Goal: Browse casually: Explore the website without a specific task or goal

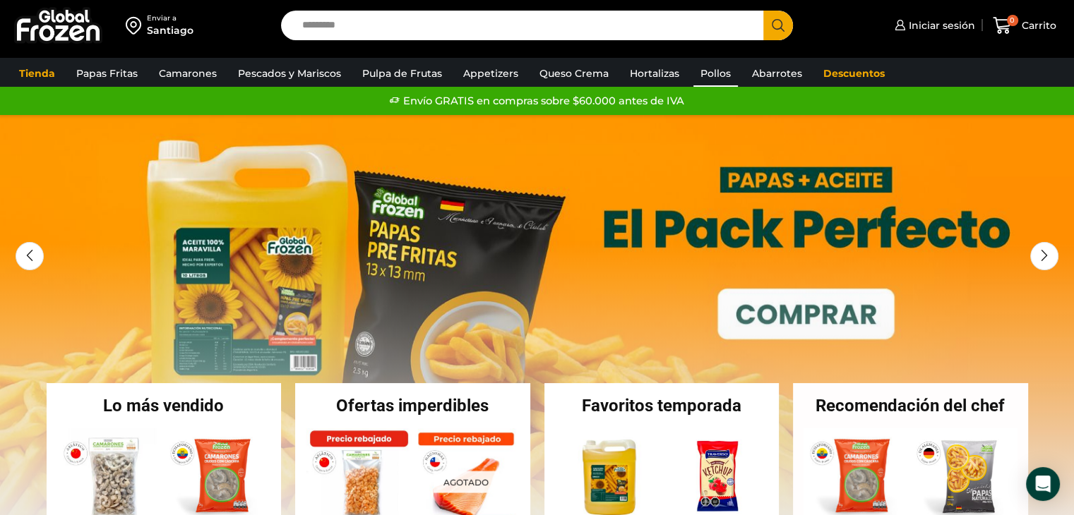
click at [708, 74] on link "Pollos" at bounding box center [715, 73] width 44 height 27
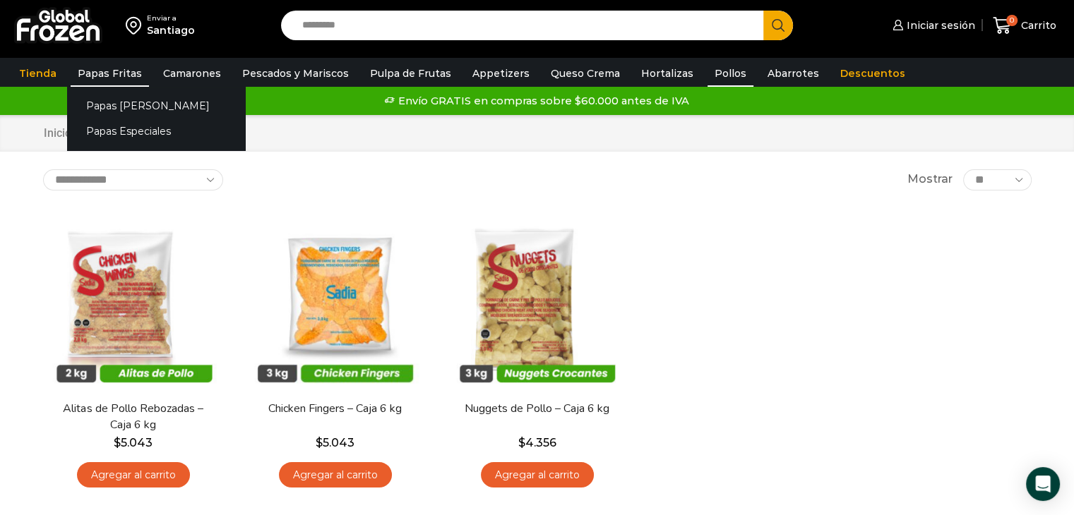
click at [100, 73] on link "Papas Fritas" at bounding box center [110, 73] width 78 height 27
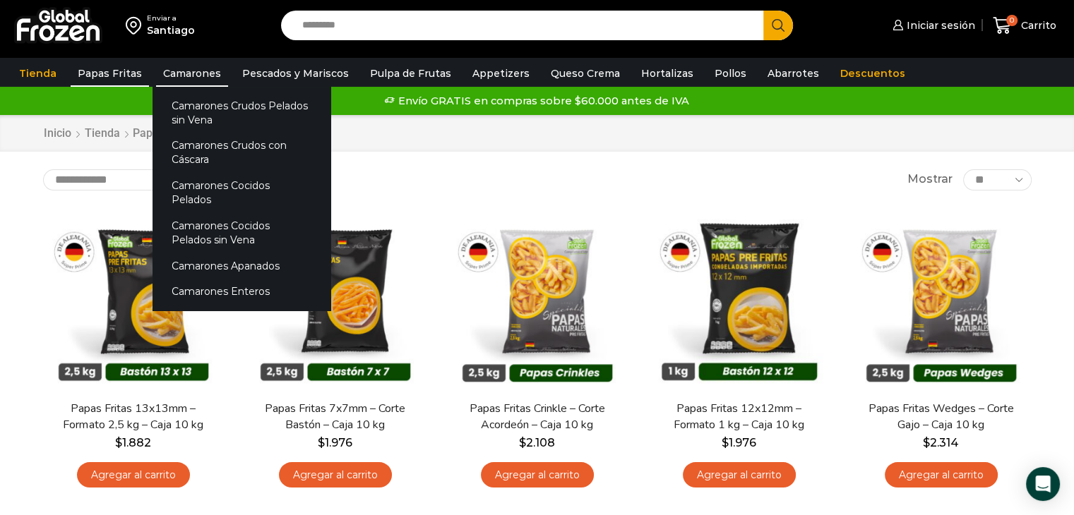
click at [184, 71] on link "Camarones" at bounding box center [192, 73] width 72 height 27
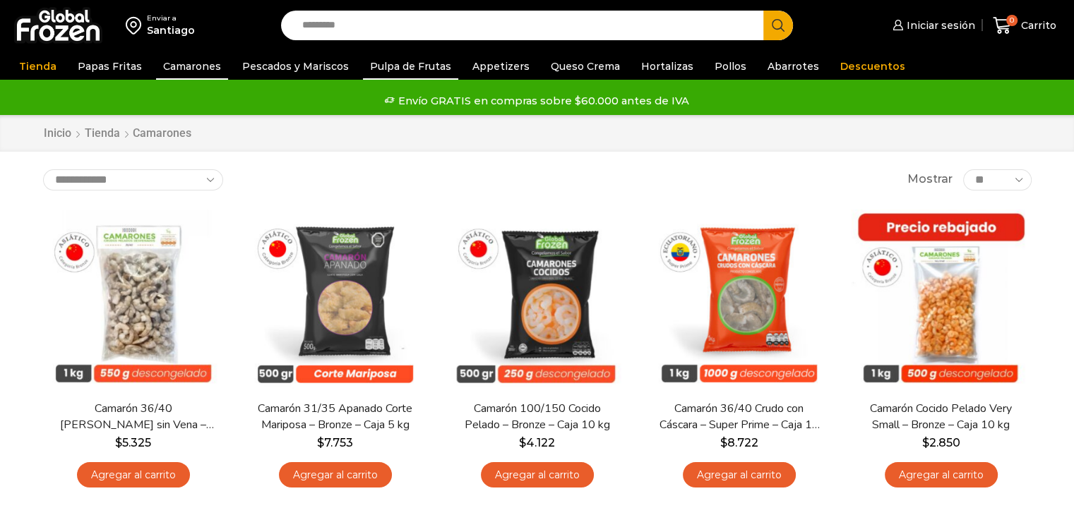
click at [383, 66] on link "Pulpa de Frutas" at bounding box center [410, 66] width 95 height 27
click at [475, 68] on link "Appetizers" at bounding box center [500, 66] width 71 height 27
click at [559, 71] on link "Queso Crema" at bounding box center [585, 66] width 83 height 27
click at [722, 70] on link "Pollos" at bounding box center [731, 66] width 46 height 27
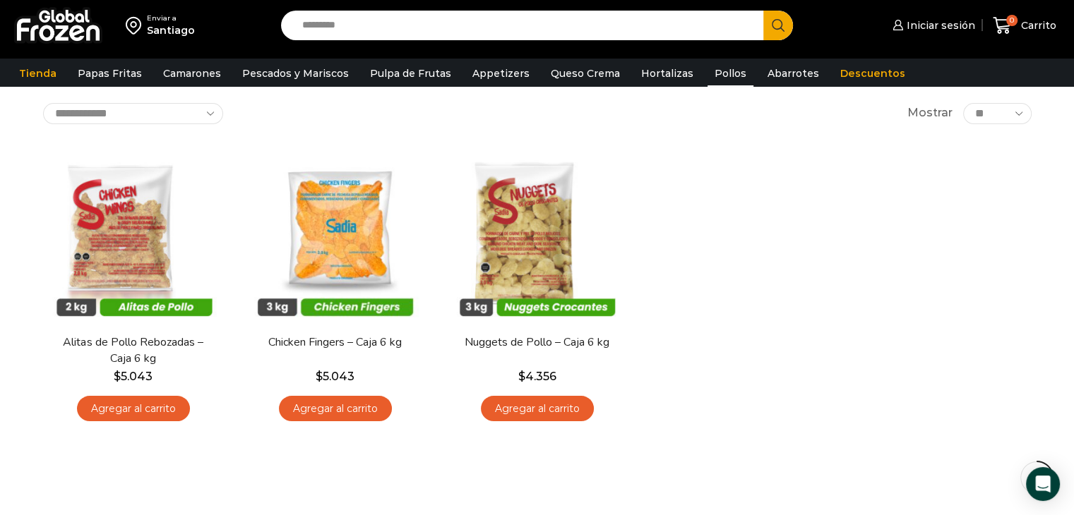
scroll to position [23, 0]
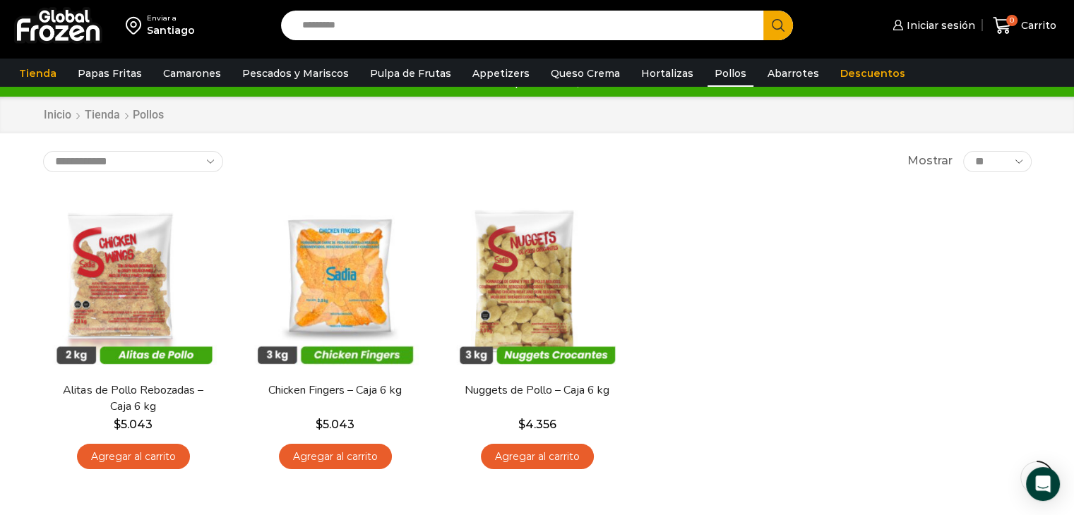
drag, startPoint x: 0, startPoint y: 0, endPoint x: 1061, endPoint y: 108, distance: 1066.8
click at [1061, 111] on html "WordPress WooCommerce Themes Enviar a [GEOGRAPHIC_DATA] Search input Search Ini…" at bounding box center [537, 440] width 1074 height 930
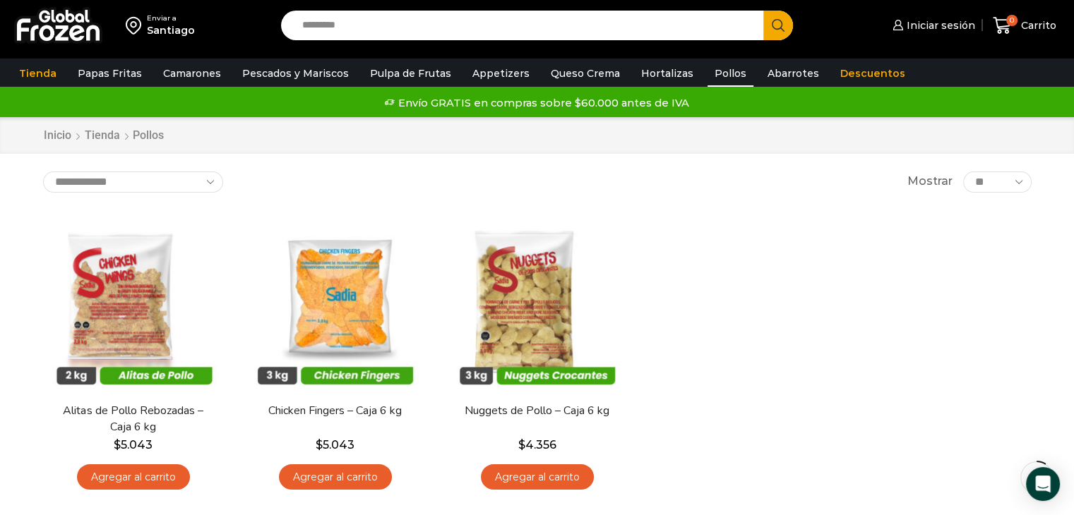
scroll to position [0, 0]
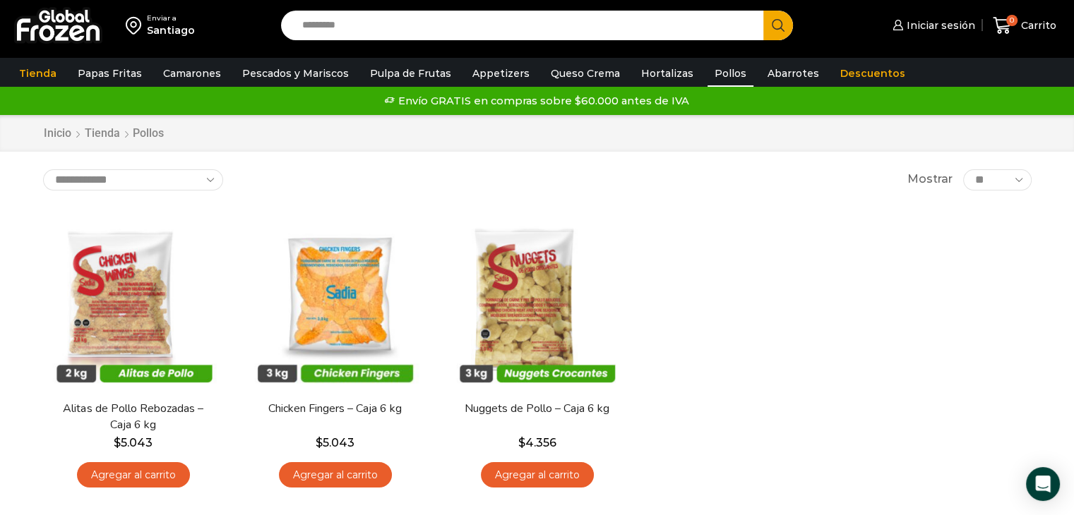
click at [1019, 180] on select "** ** ** *****" at bounding box center [997, 179] width 68 height 21
click at [664, 73] on link "Hortalizas" at bounding box center [667, 73] width 66 height 27
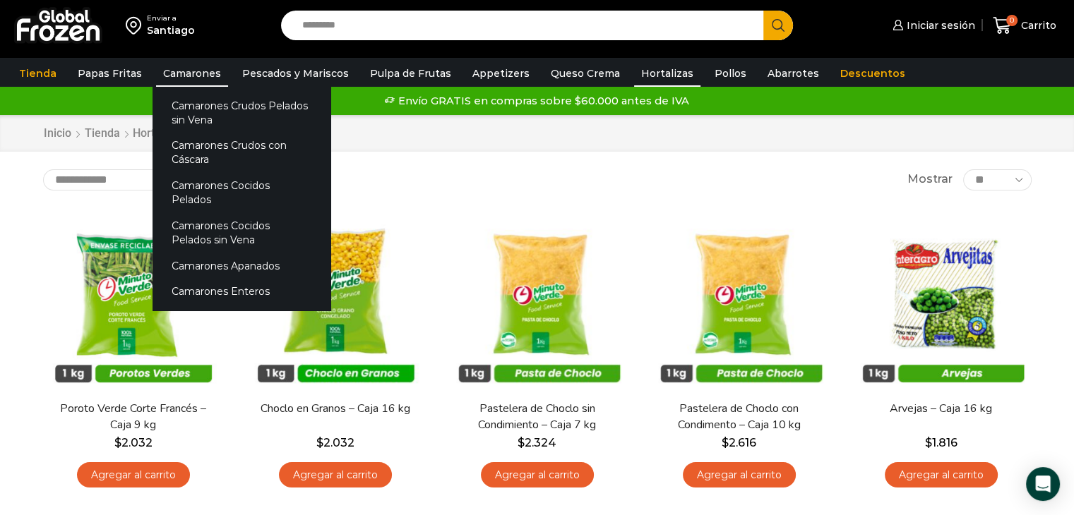
click at [184, 72] on link "Camarones" at bounding box center [192, 73] width 72 height 27
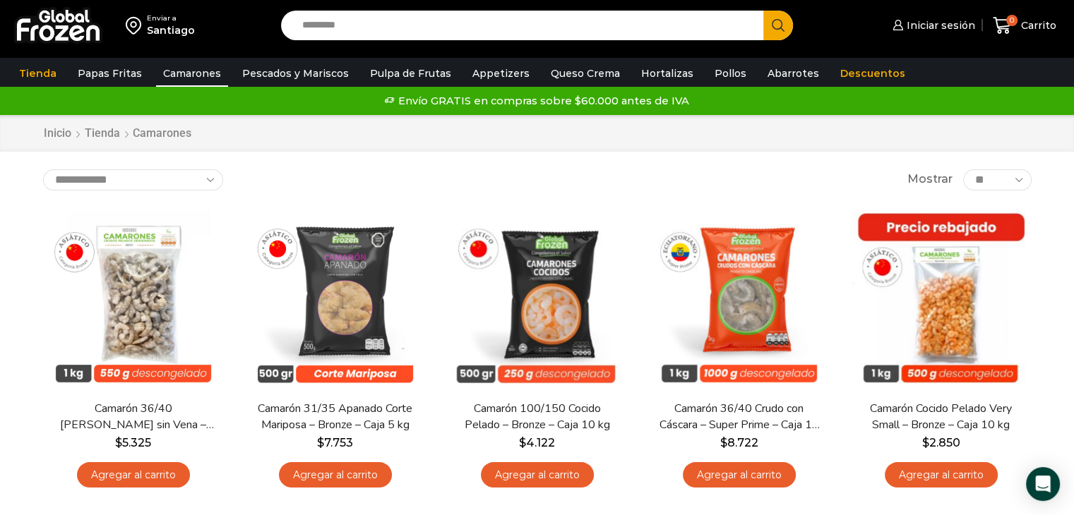
click at [494, 30] on input "Search input" at bounding box center [526, 26] width 462 height 30
type input "*"
click at [398, 74] on link "Pulpa de Frutas" at bounding box center [410, 73] width 95 height 27
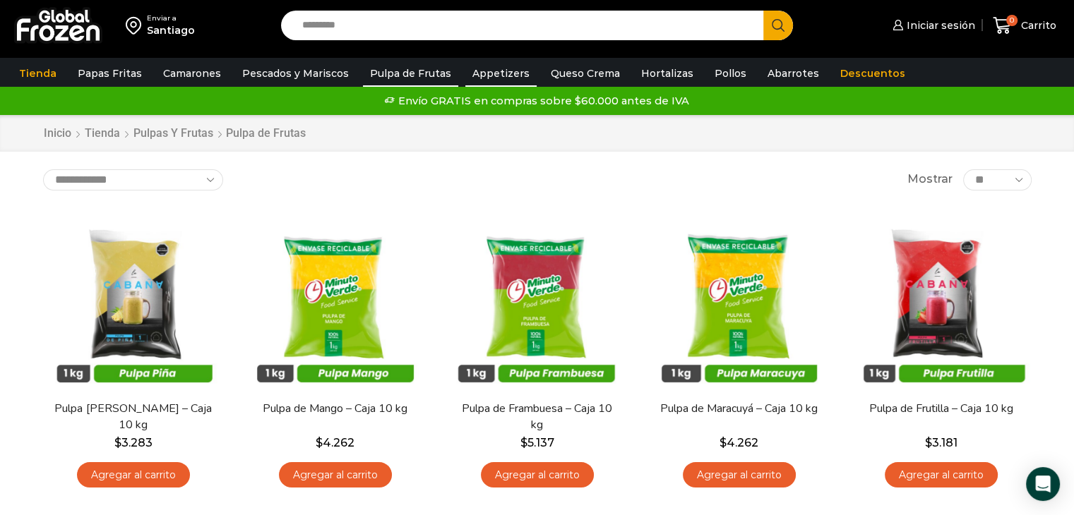
click at [494, 76] on link "Appetizers" at bounding box center [500, 73] width 71 height 27
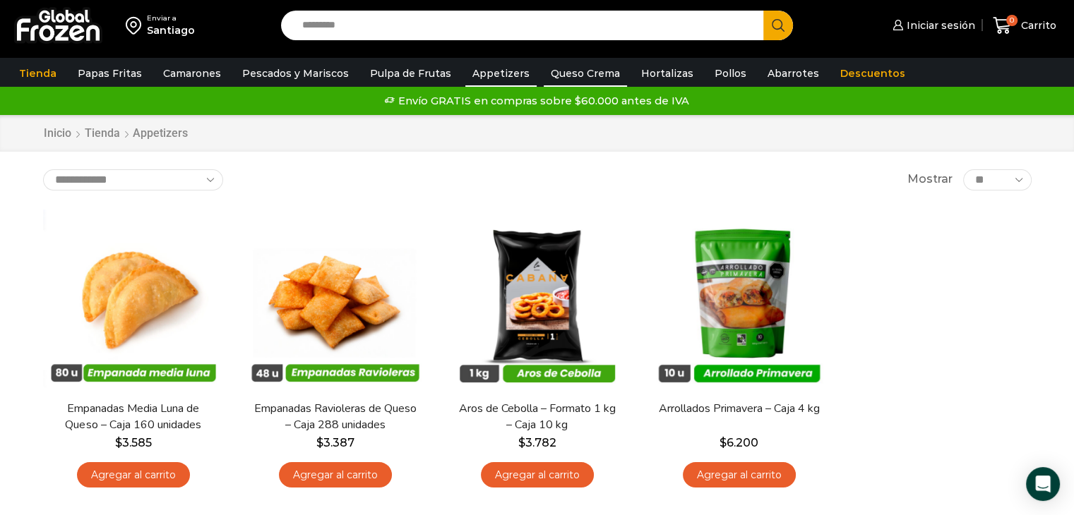
click at [571, 80] on link "Queso Crema" at bounding box center [585, 73] width 83 height 27
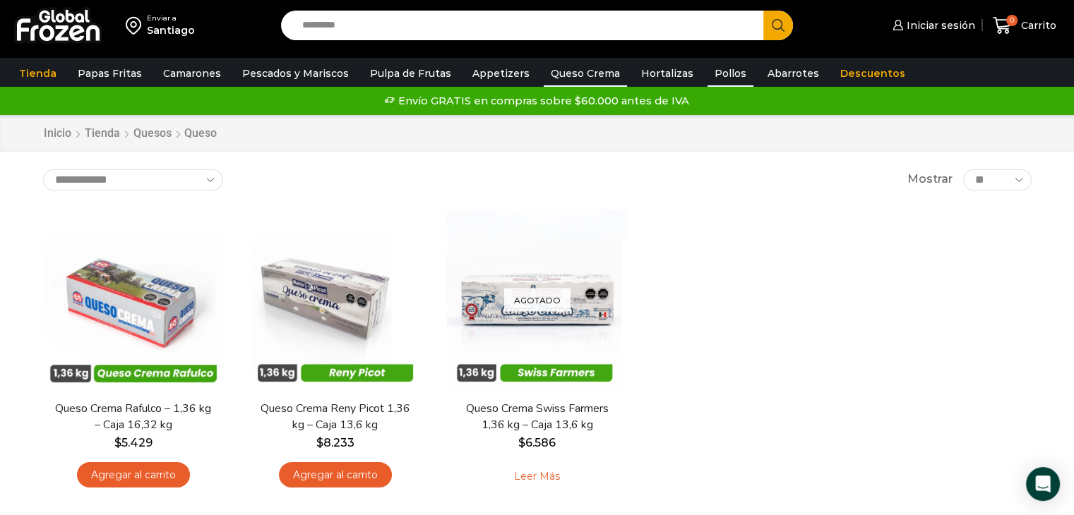
click at [709, 71] on link "Pollos" at bounding box center [731, 73] width 46 height 27
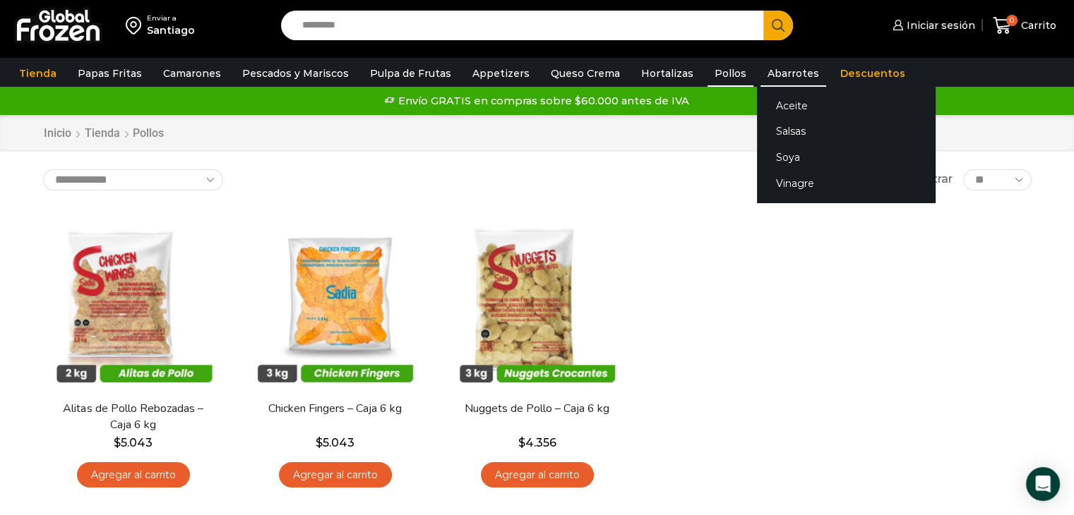
click at [761, 71] on link "Abarrotes" at bounding box center [794, 73] width 66 height 27
click at [766, 76] on link "Abarrotes" at bounding box center [794, 73] width 66 height 27
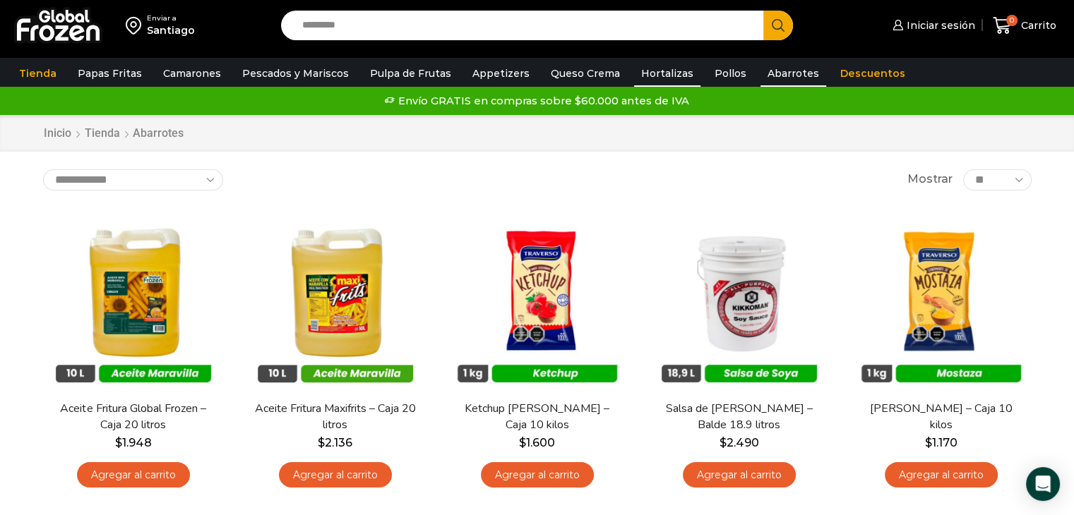
click at [655, 75] on link "Hortalizas" at bounding box center [667, 73] width 66 height 27
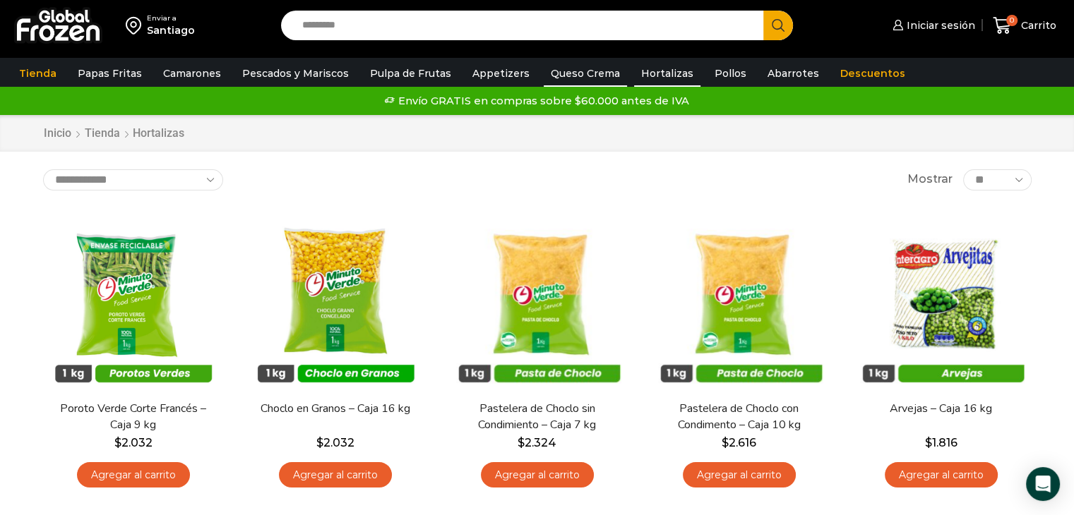
click at [563, 71] on link "Queso Crema" at bounding box center [585, 73] width 83 height 27
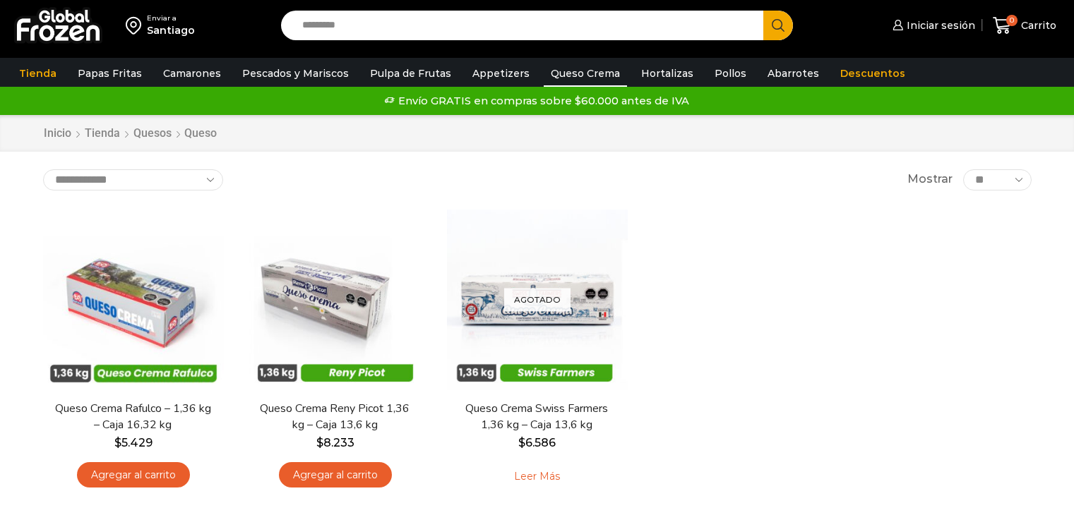
click at [483, 72] on link "Appetizers" at bounding box center [500, 73] width 71 height 27
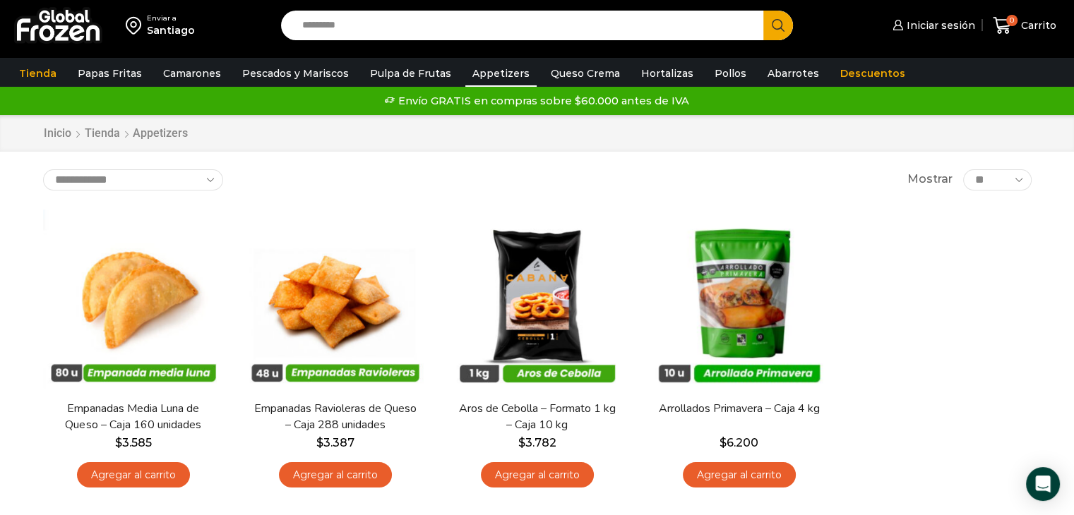
drag, startPoint x: 349, startPoint y: 0, endPoint x: 648, endPoint y: 53, distance: 304.1
click at [648, 53] on div "Enviar a Santiago Search input Search Iniciar sesión *" at bounding box center [537, 29] width 1074 height 58
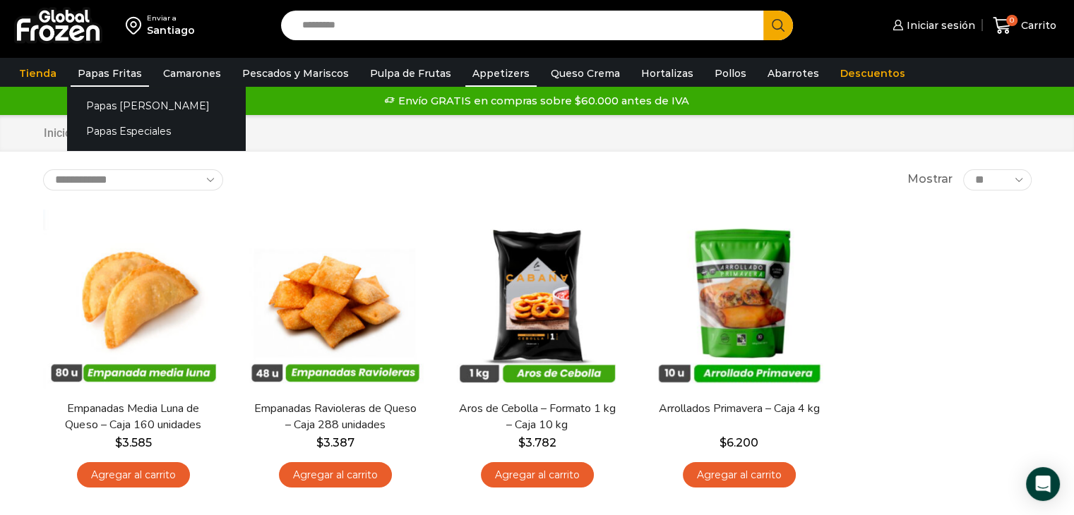
click at [121, 71] on link "Papas Fritas" at bounding box center [110, 73] width 78 height 27
